Goal: Obtain resource: Obtain resource

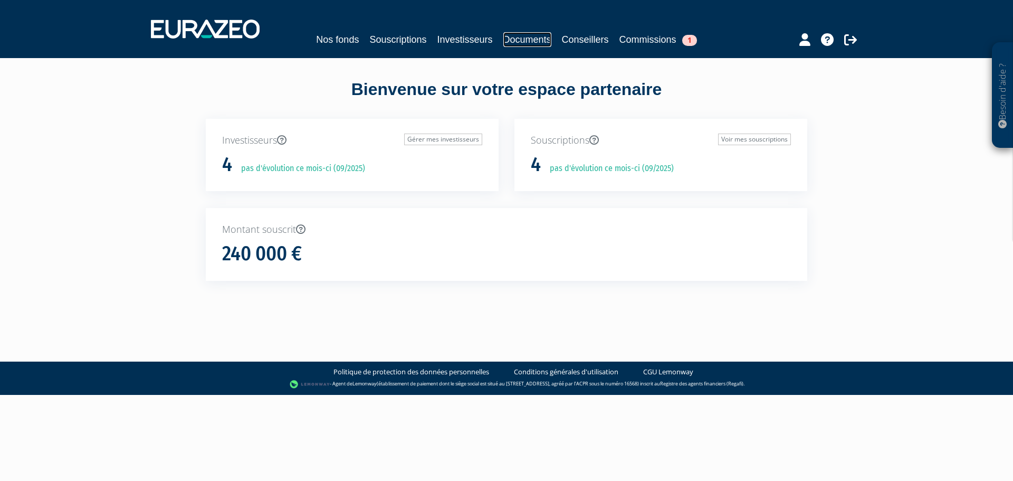
click at [535, 36] on link "Documents" at bounding box center [528, 39] width 48 height 15
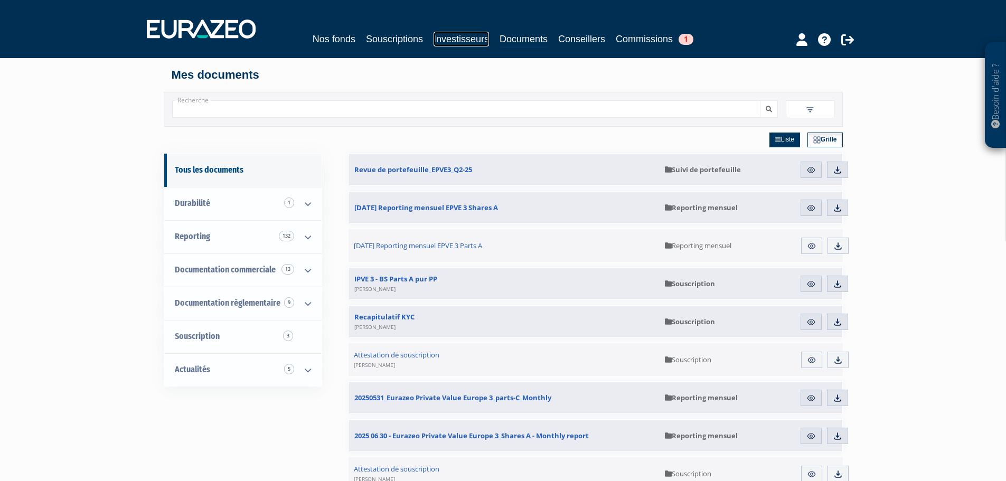
click at [455, 37] on link "Investisseurs" at bounding box center [460, 39] width 55 height 15
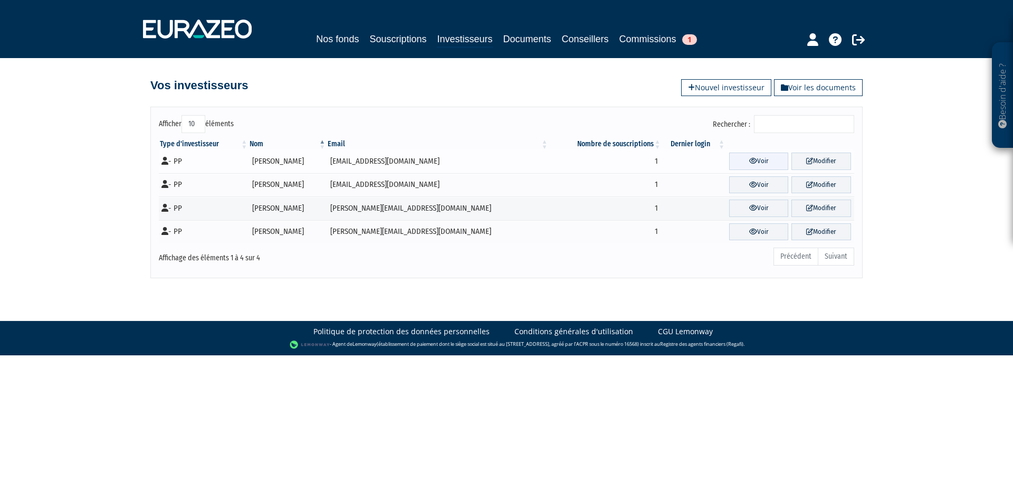
click at [752, 162] on link "Voir" at bounding box center [759, 161] width 60 height 17
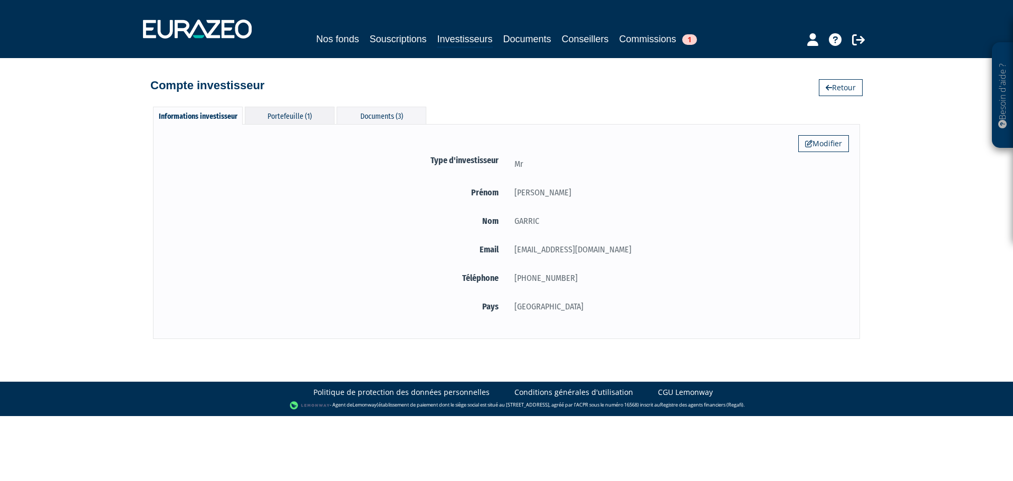
click at [282, 120] on div "Portefeuille (1)" at bounding box center [290, 115] width 90 height 17
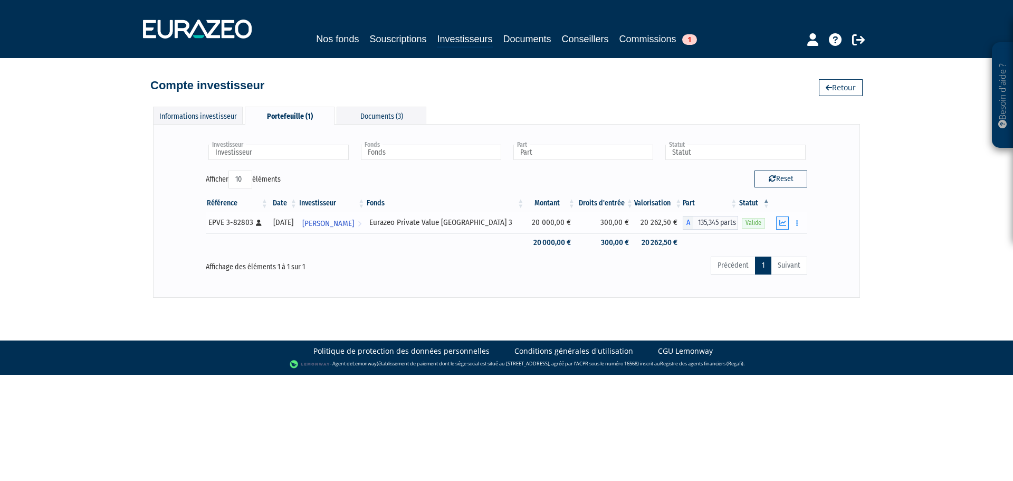
click at [780, 226] on button "button" at bounding box center [782, 222] width 13 height 13
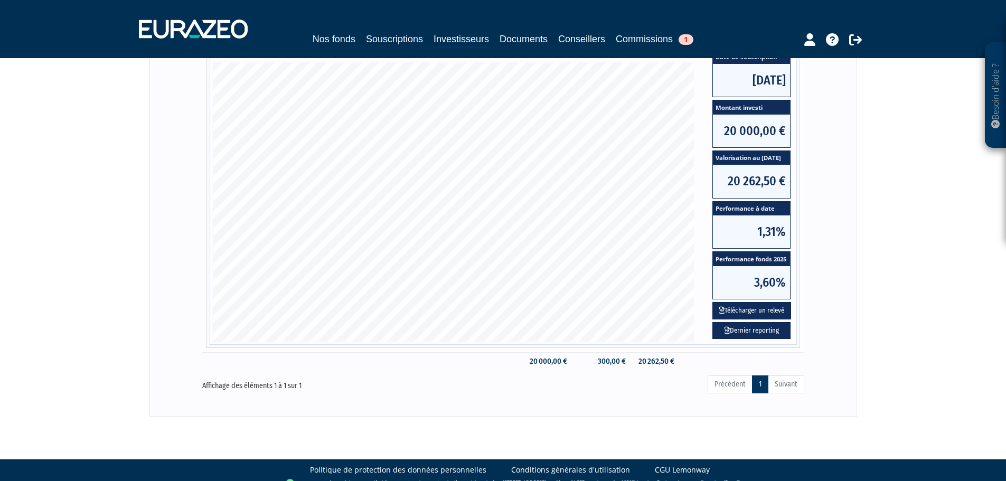
scroll to position [211, 0]
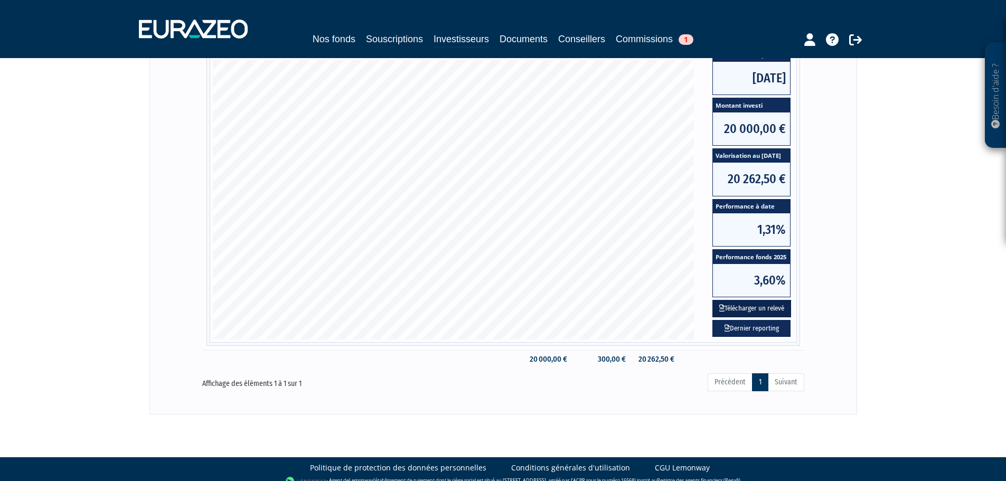
click at [745, 308] on button "Télécharger un relevé" at bounding box center [751, 308] width 79 height 17
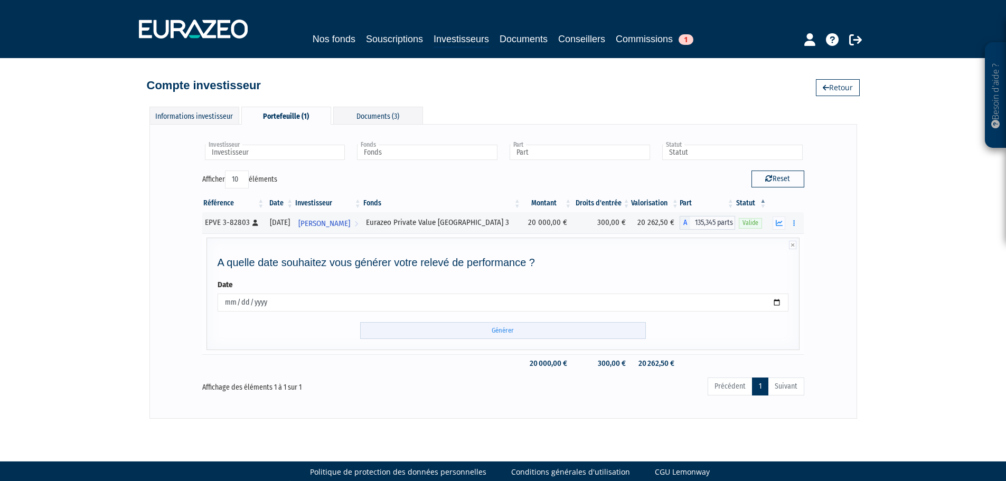
click at [490, 330] on input "Générer" at bounding box center [503, 330] width 286 height 17
click at [779, 303] on input "2025-09-03" at bounding box center [502, 302] width 571 height 18
click at [777, 306] on input "2025-09-03" at bounding box center [502, 302] width 571 height 18
click at [771, 264] on h4 "A quelle date souhaitez vous générer votre relevé de performance ?" at bounding box center [502, 263] width 571 height 12
click at [781, 225] on icon "button" at bounding box center [778, 223] width 7 height 7
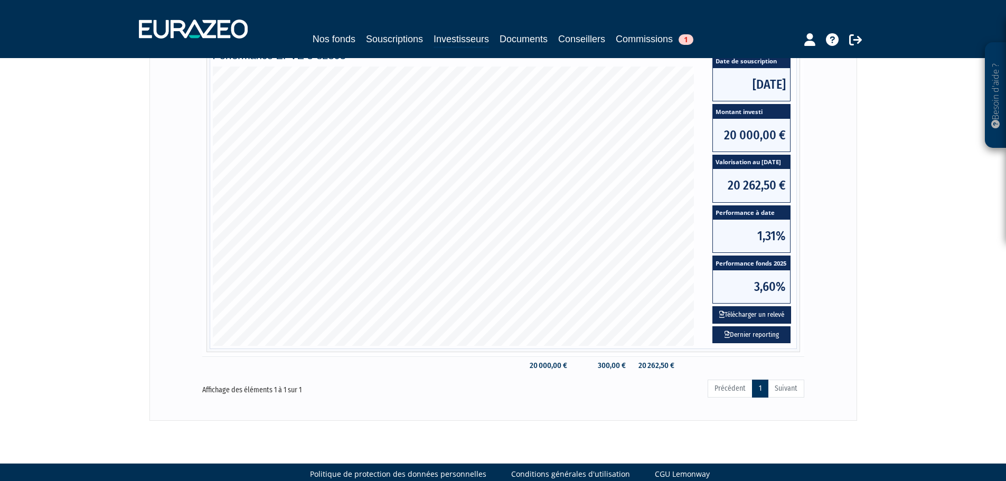
scroll to position [222, 0]
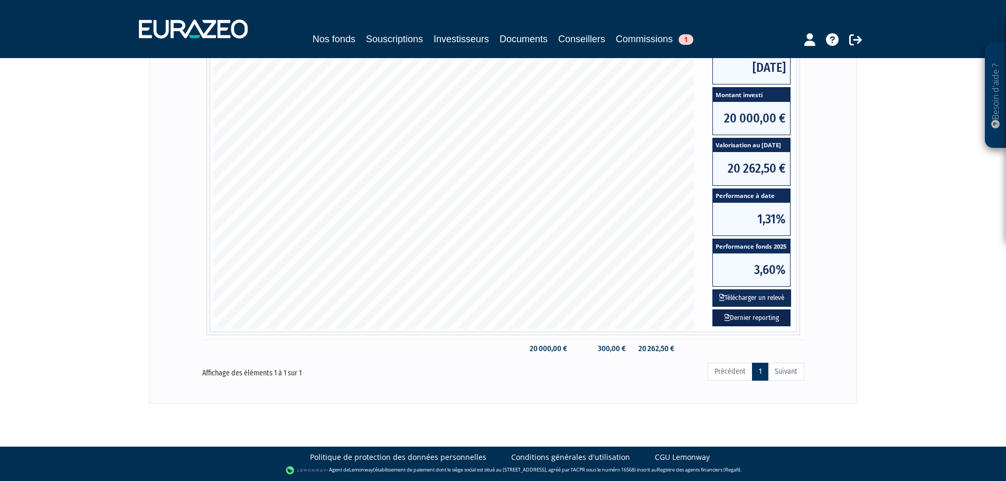
click at [765, 317] on link "Dernier reporting" at bounding box center [751, 317] width 78 height 17
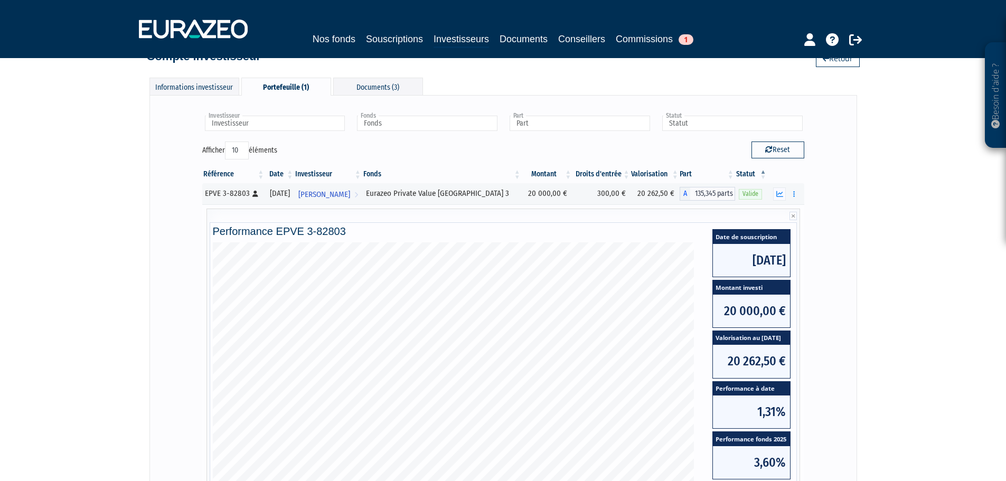
scroll to position [11, 0]
